Goal: Information Seeking & Learning: Learn about a topic

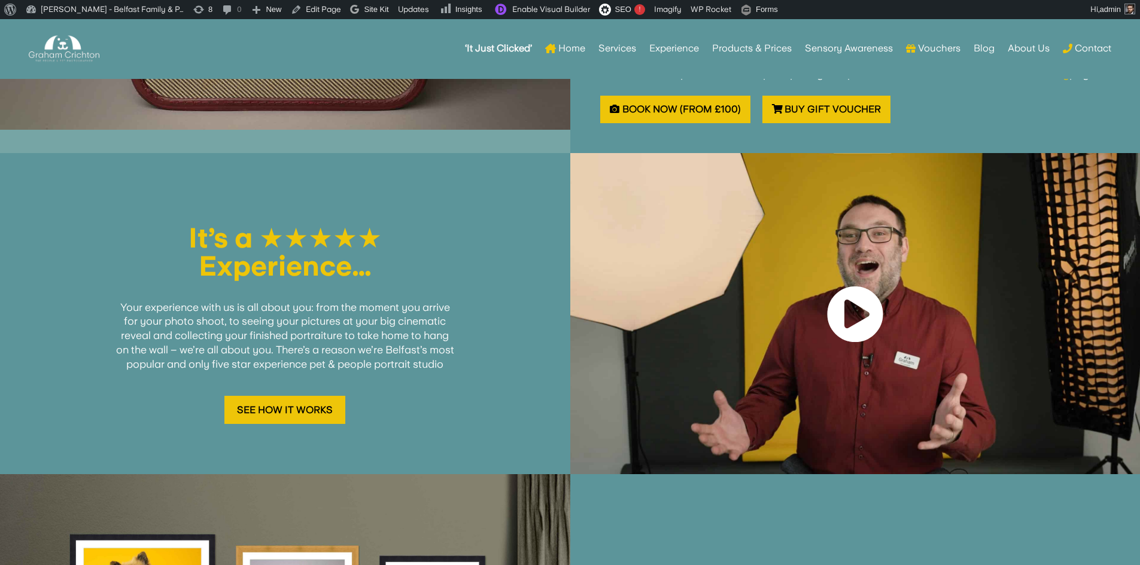
scroll to position [1175, 0]
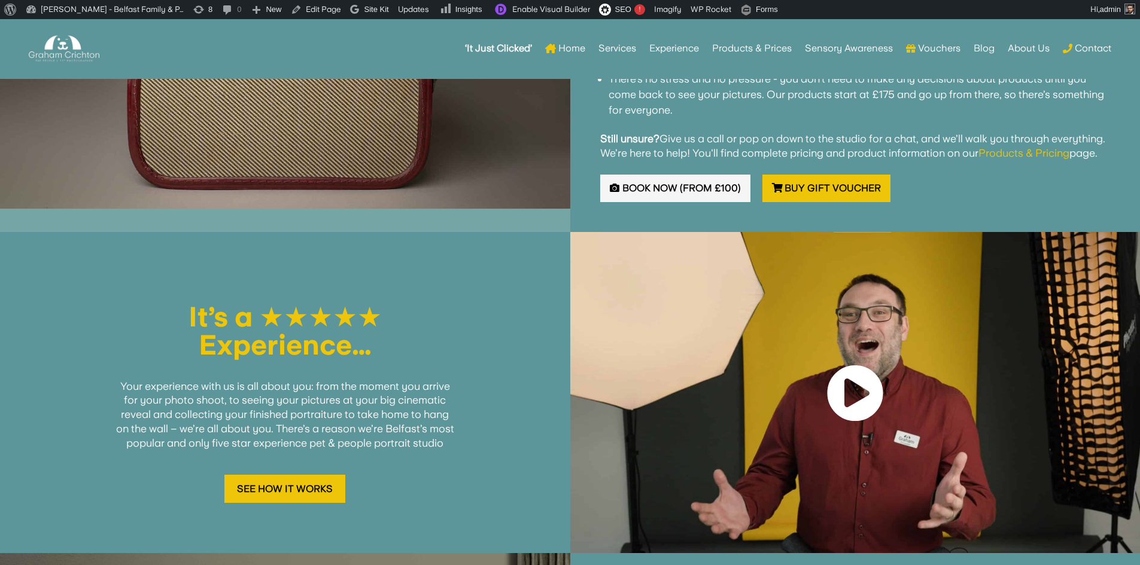
click at [695, 187] on link "Book Now (from £100)" at bounding box center [675, 189] width 150 height 28
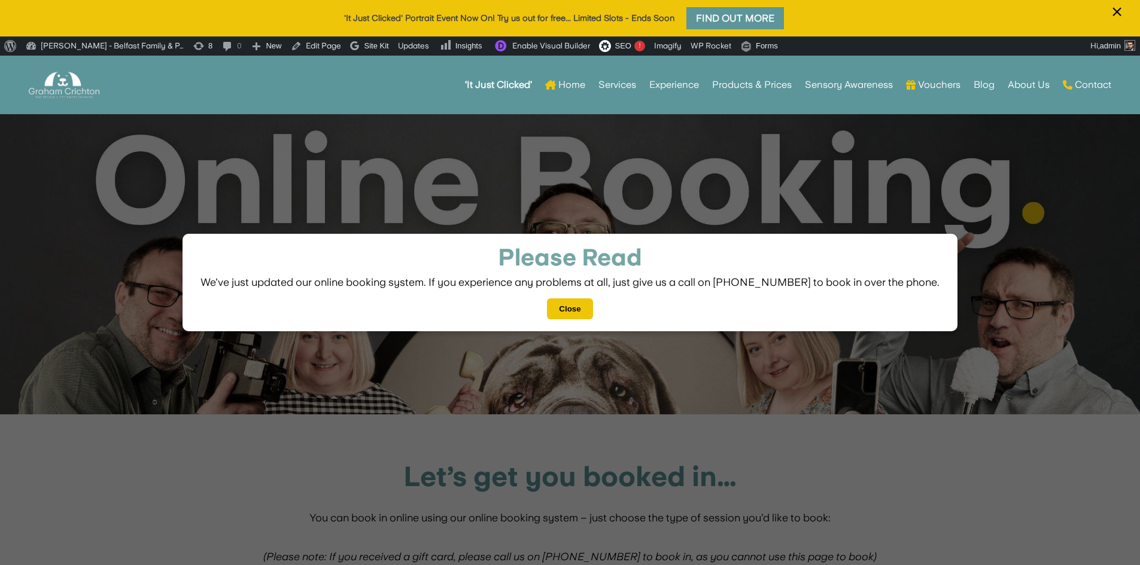
click at [570, 308] on button "Close" at bounding box center [569, 309] width 45 height 21
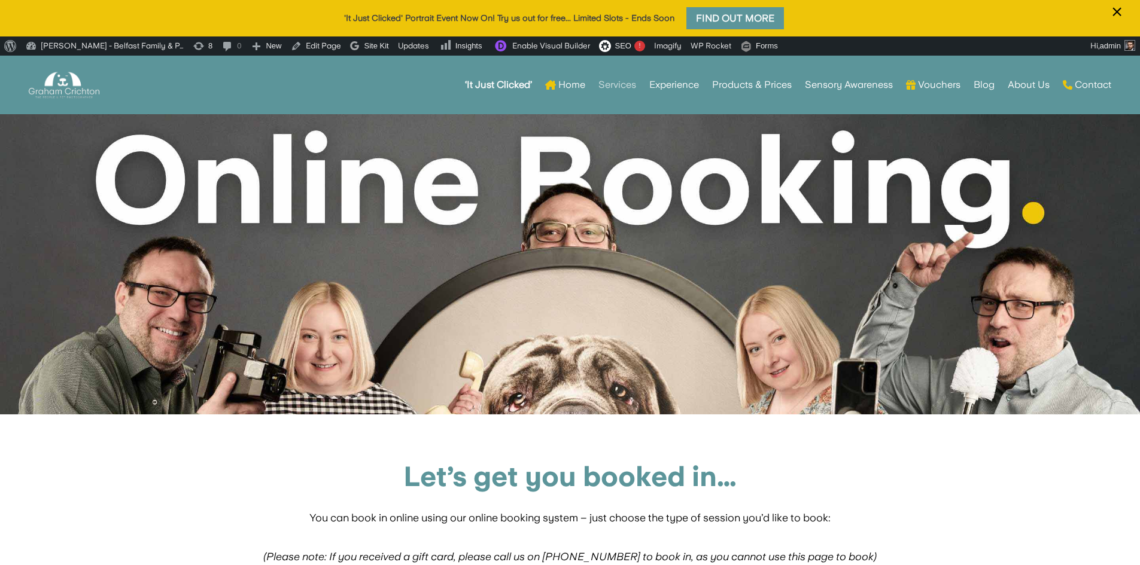
click at [628, 84] on link "Services" at bounding box center [617, 85] width 38 height 47
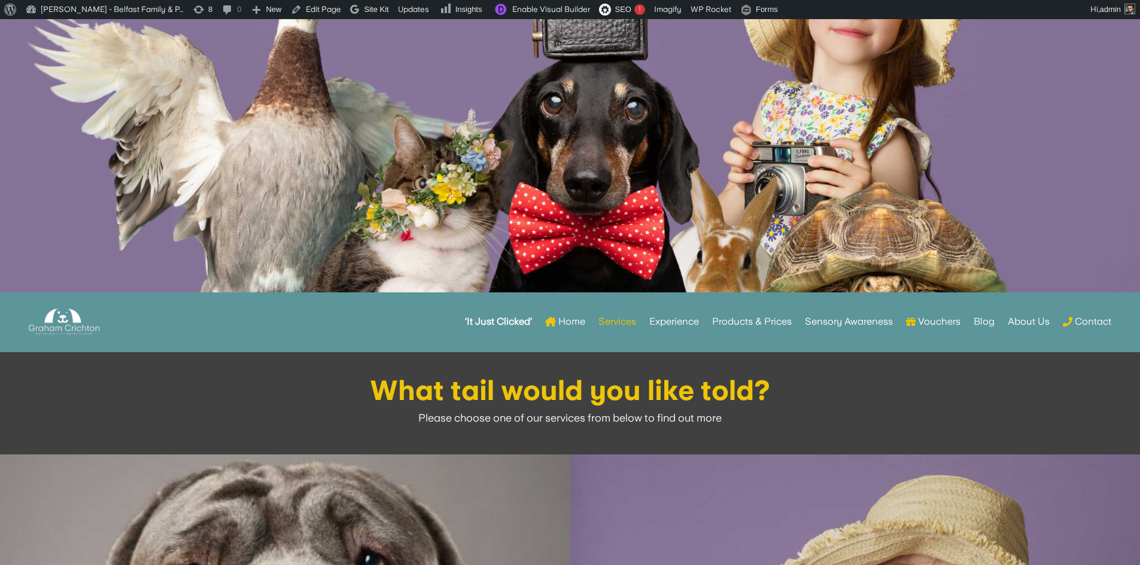
scroll to position [22, 0]
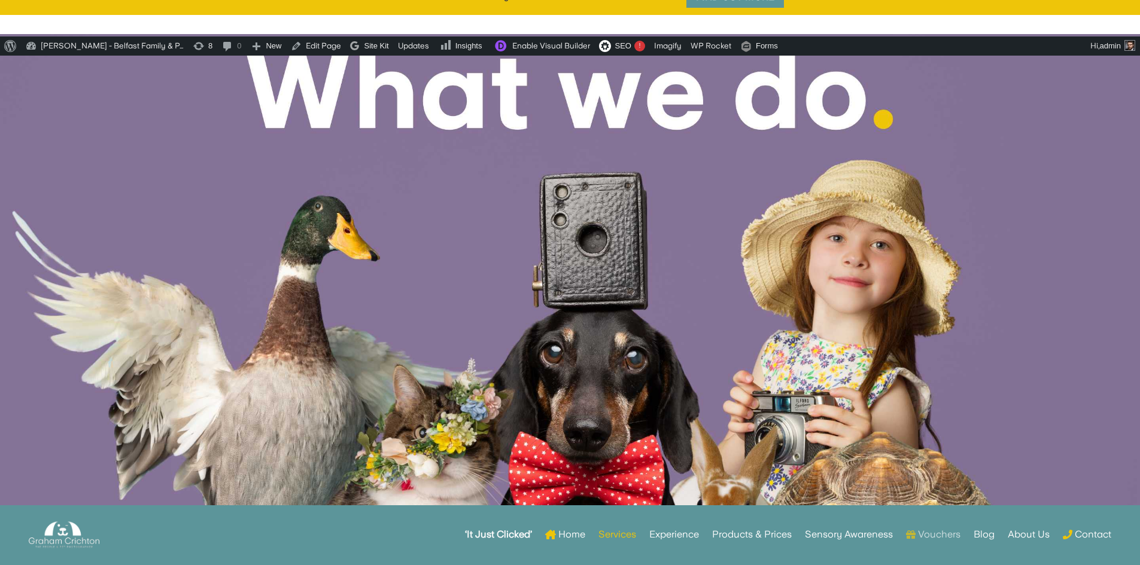
click at [936, 537] on link "Vouchers" at bounding box center [933, 535] width 54 height 47
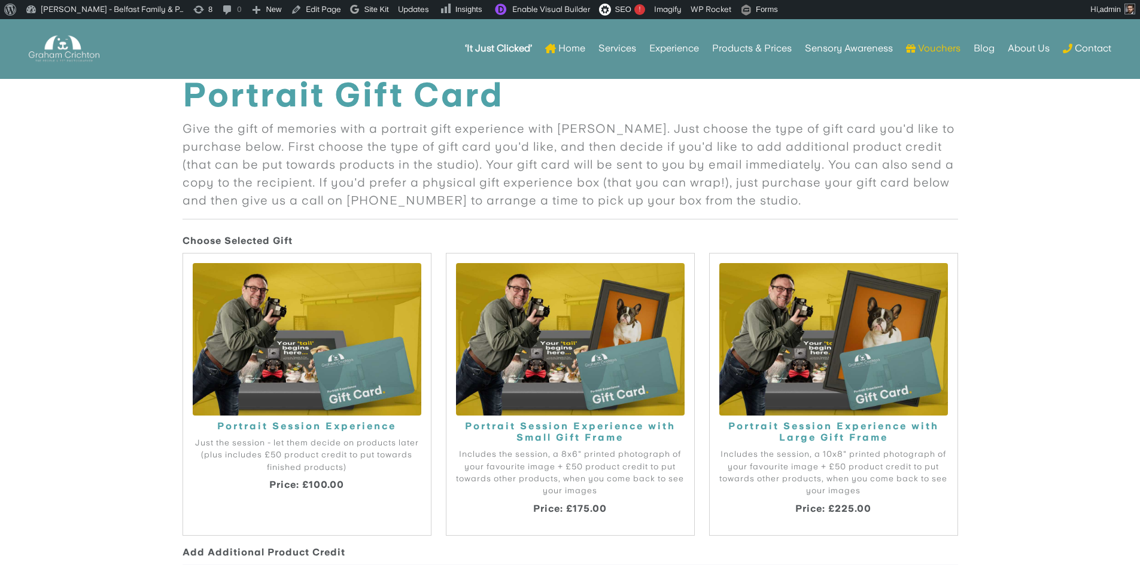
scroll to position [898, 0]
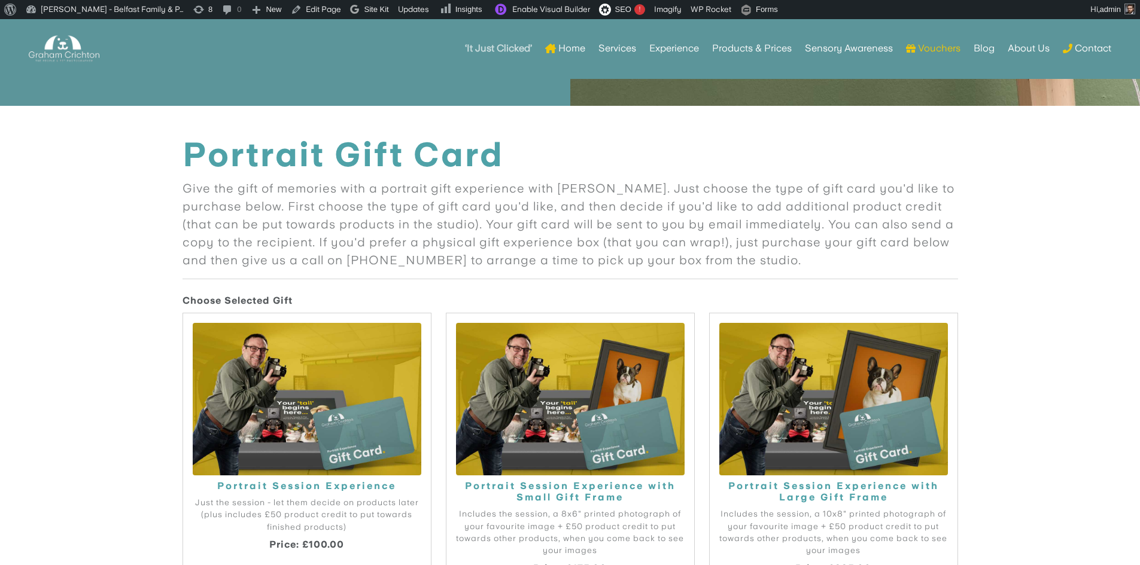
click at [515, 48] on strong "‘It Just Clicked’" at bounding box center [498, 48] width 67 height 8
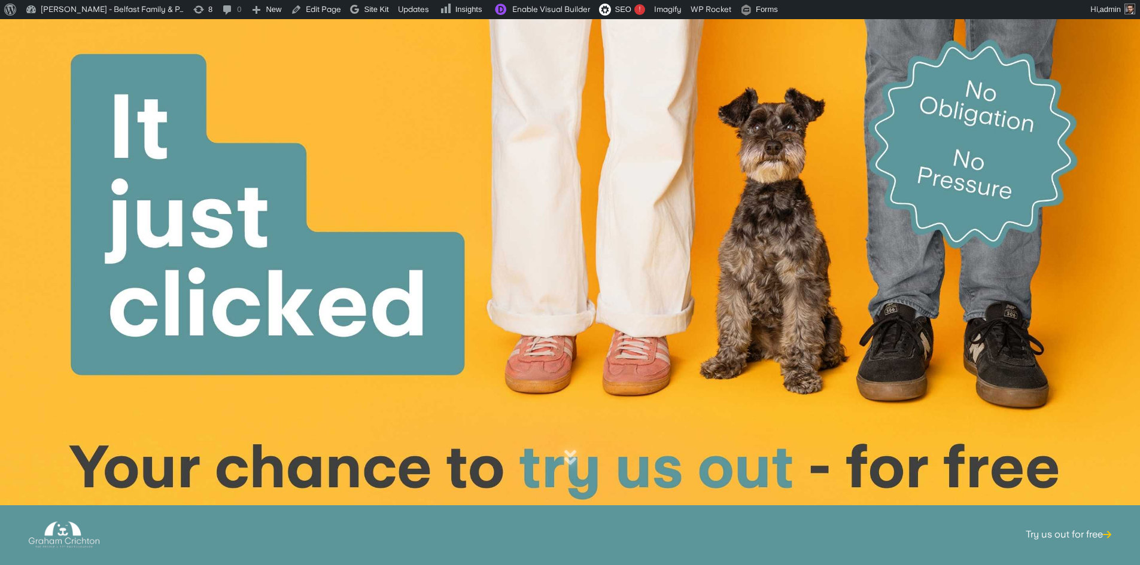
click at [1090, 537] on link "Try us out for free" at bounding box center [1069, 556] width 86 height 47
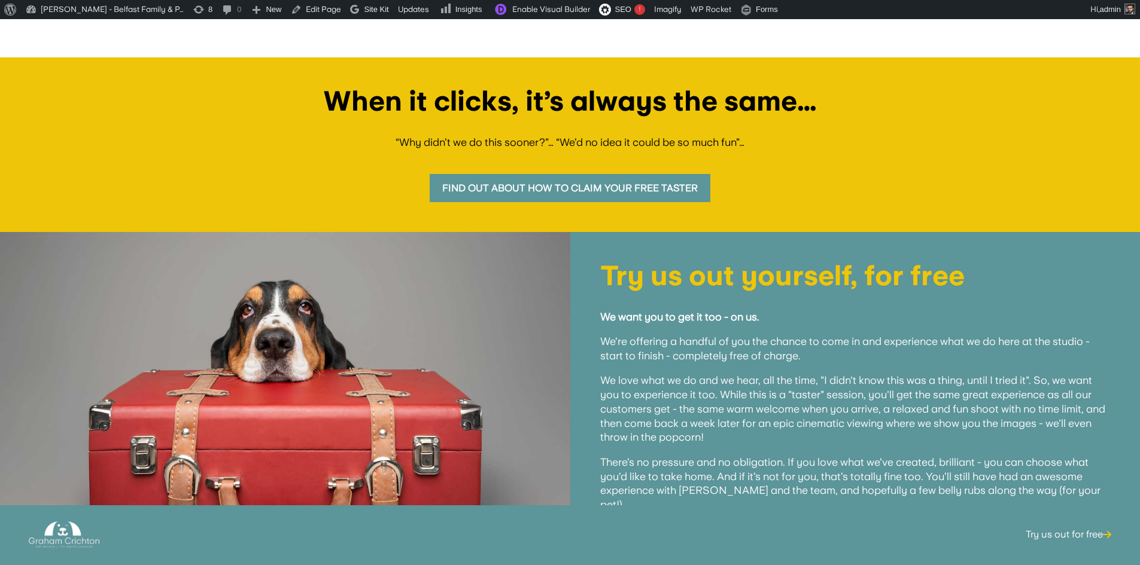
scroll to position [508, 0]
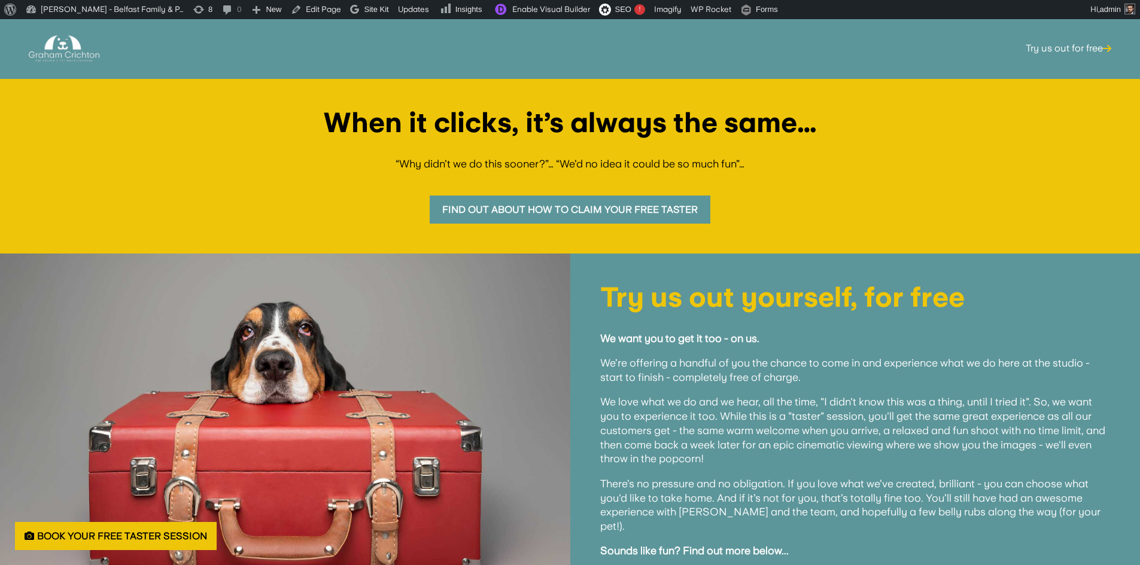
click at [647, 208] on link "Find out about how to claim your free taster" at bounding box center [570, 210] width 281 height 28
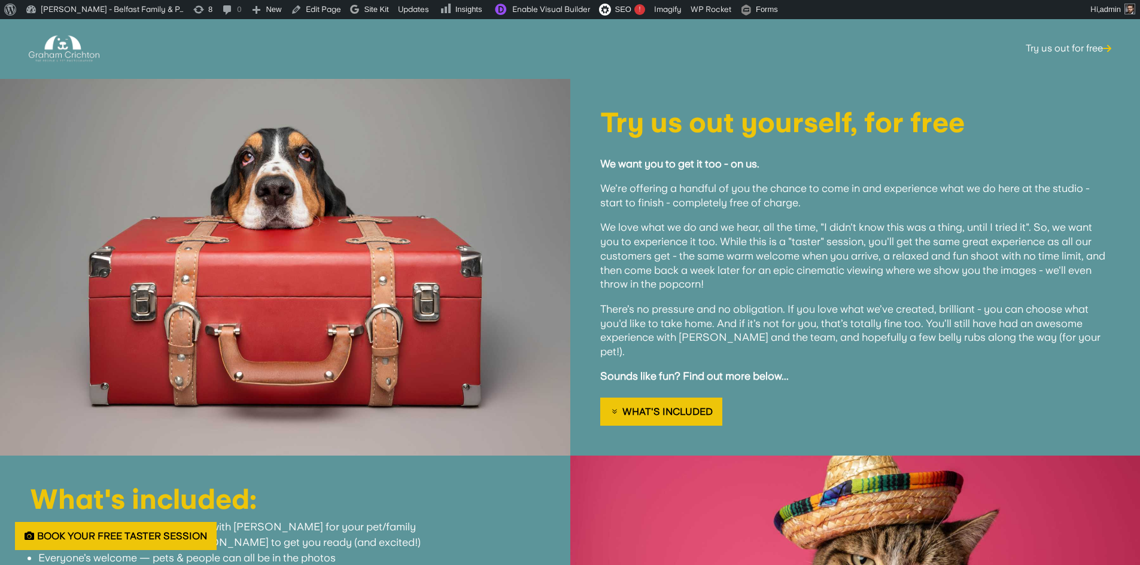
scroll to position [743, 0]
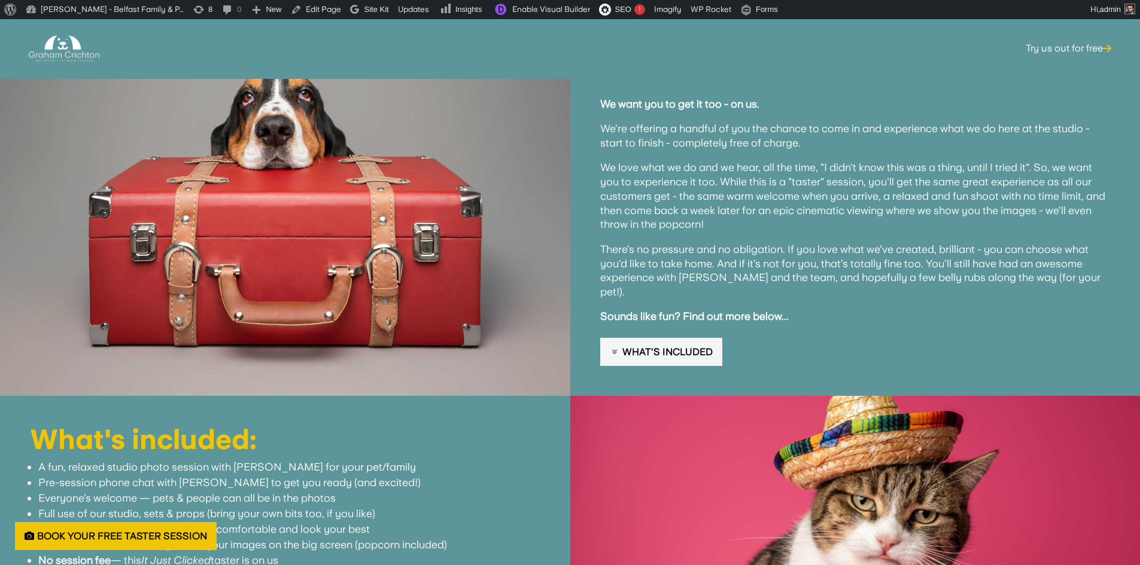
click at [665, 338] on link "What's Included" at bounding box center [661, 352] width 122 height 28
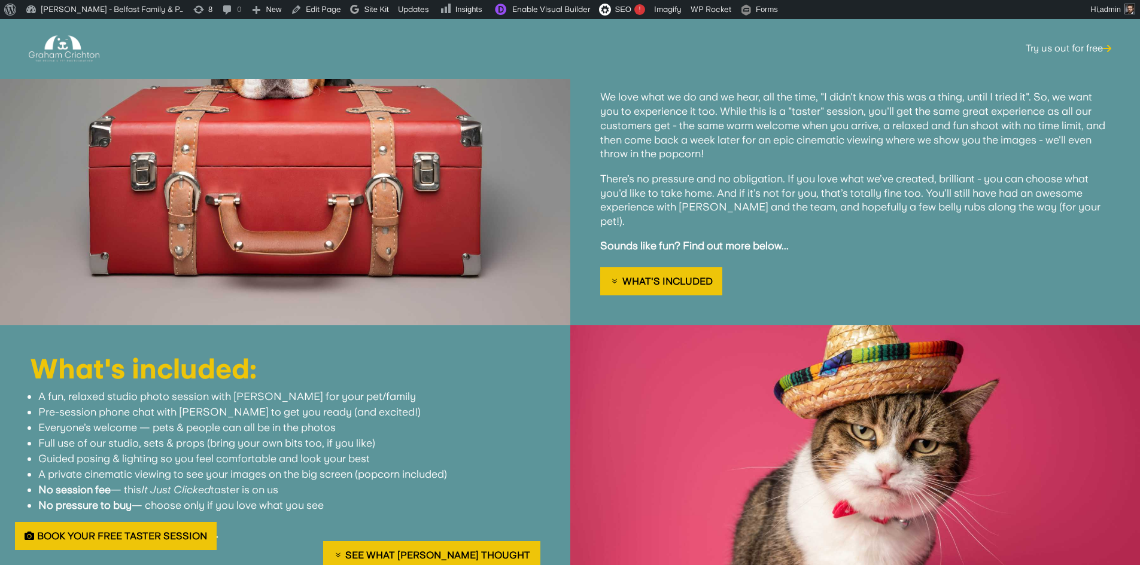
scroll to position [926, 0]
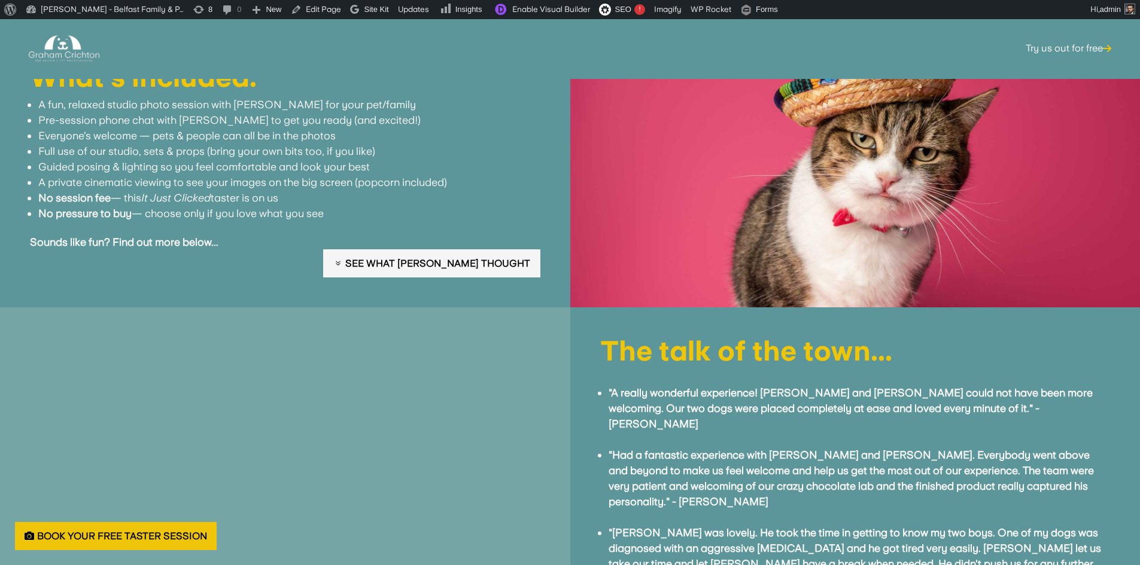
click at [516, 250] on link "See what Janine thought" at bounding box center [431, 264] width 217 height 28
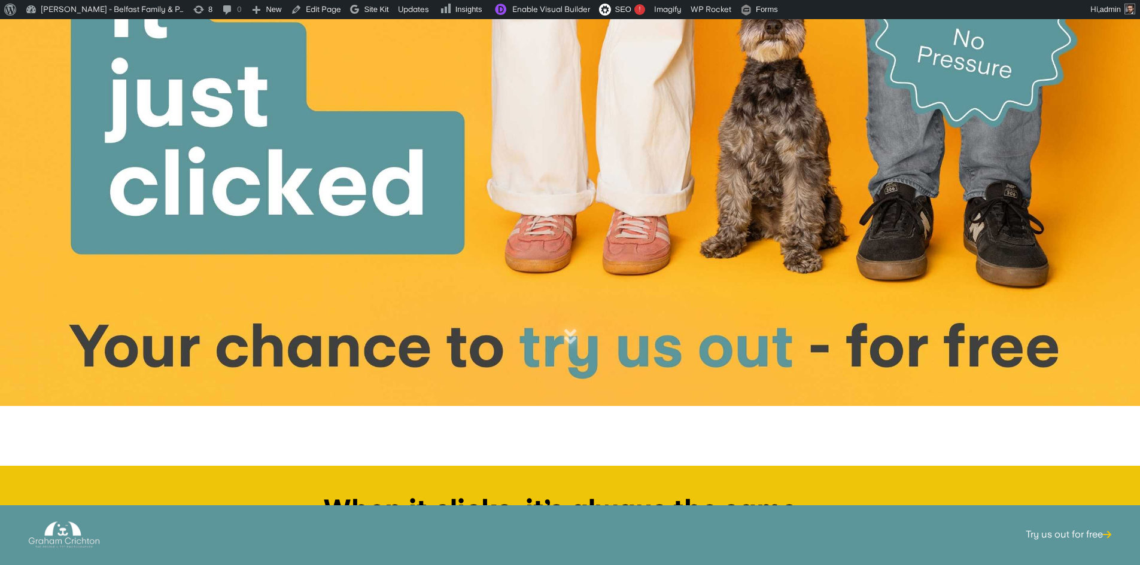
scroll to position [0, 0]
